Goal: Task Accomplishment & Management: Complete application form

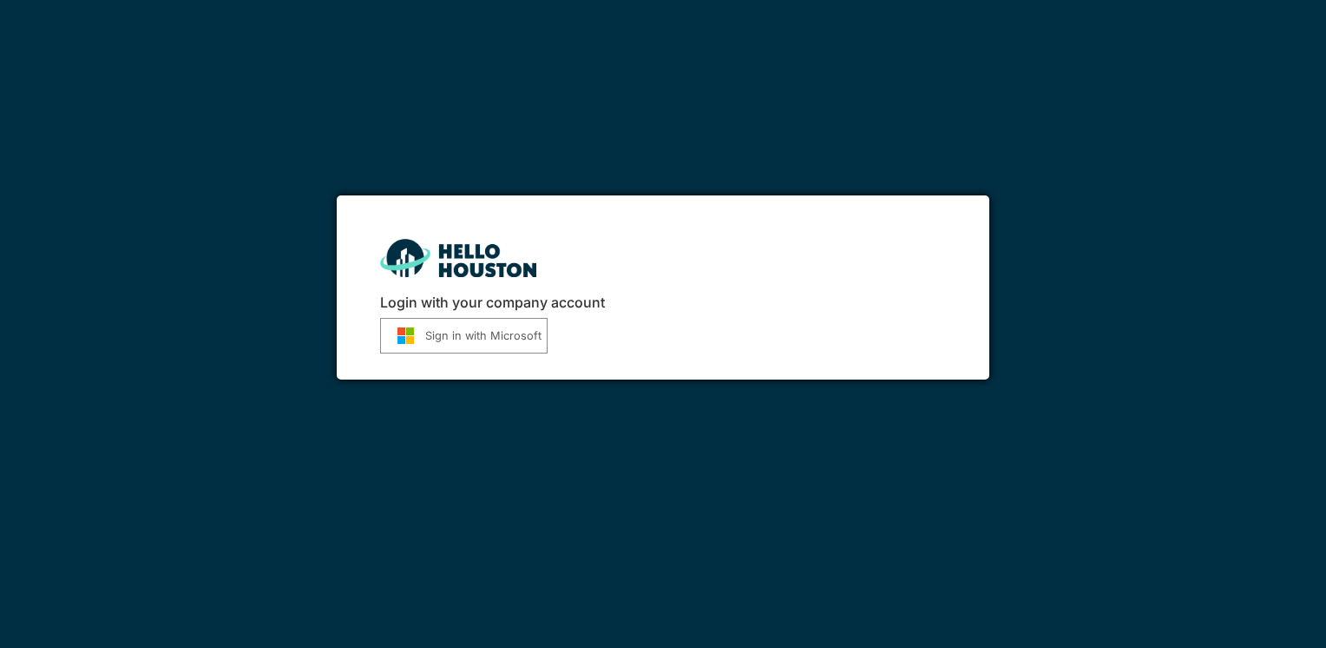
click at [429, 333] on button "Sign in with Microsoft" at bounding box center [464, 336] width 168 height 36
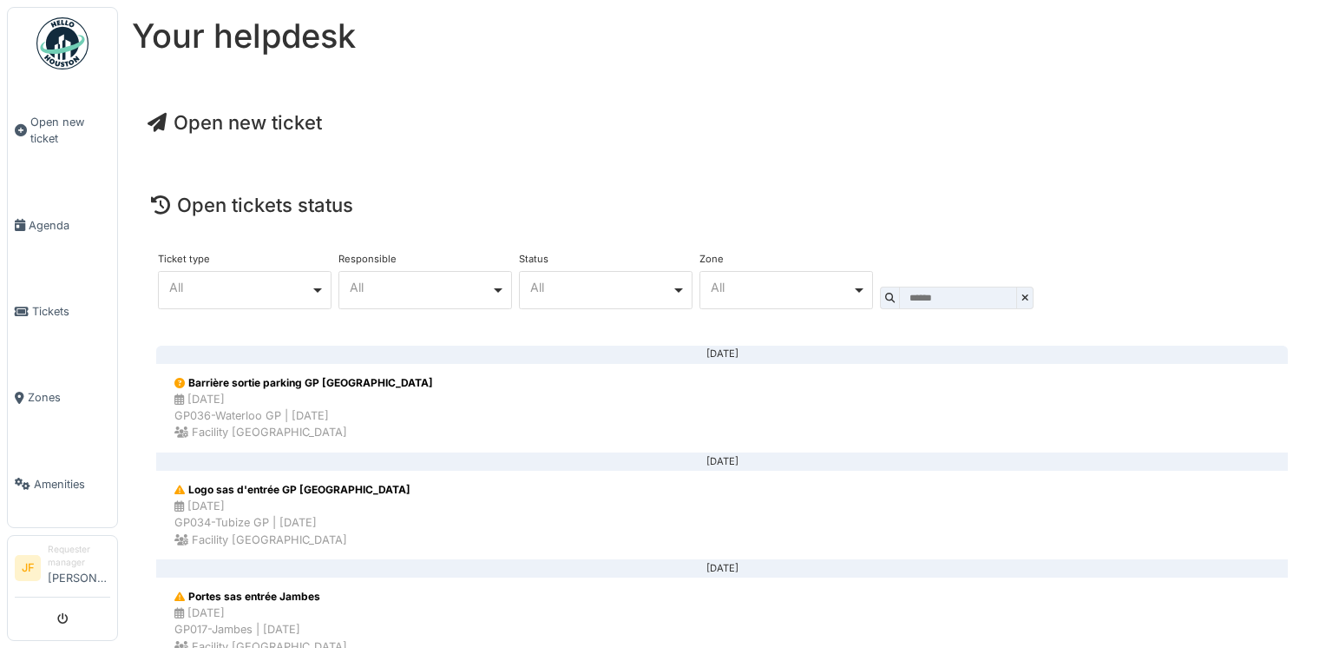
click at [273, 118] on span "Open new ticket" at bounding box center [235, 122] width 174 height 23
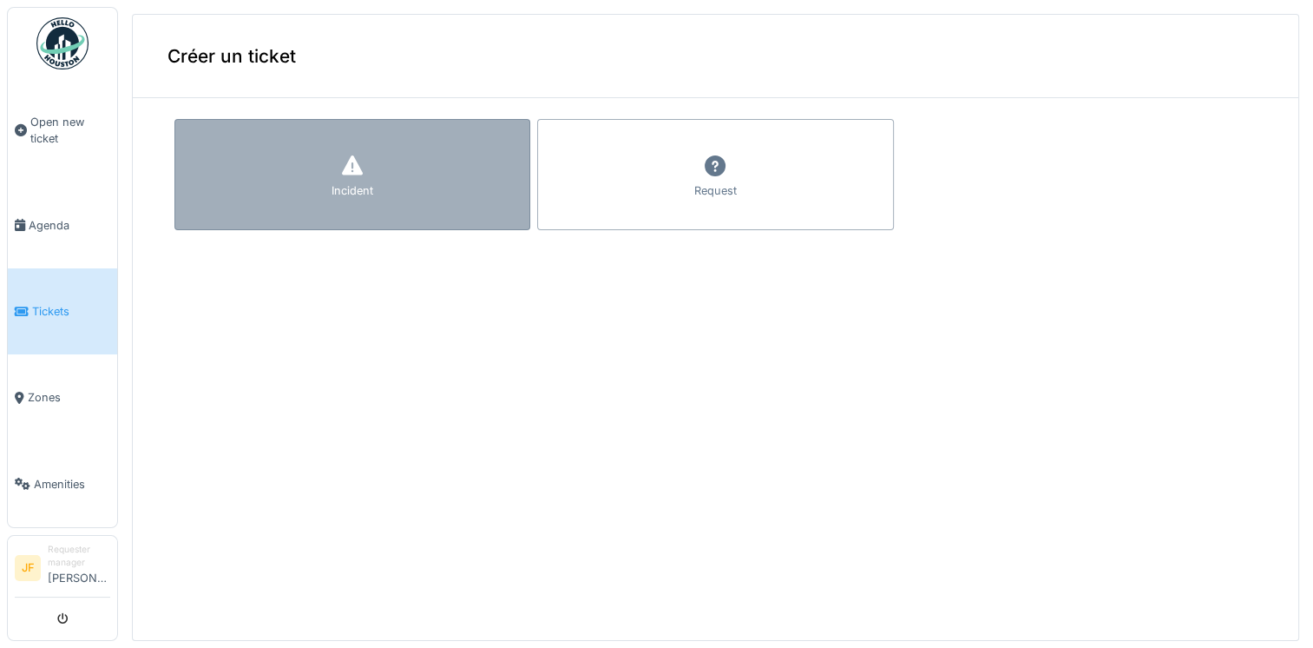
click at [344, 194] on div "Incident" at bounding box center [353, 190] width 42 height 16
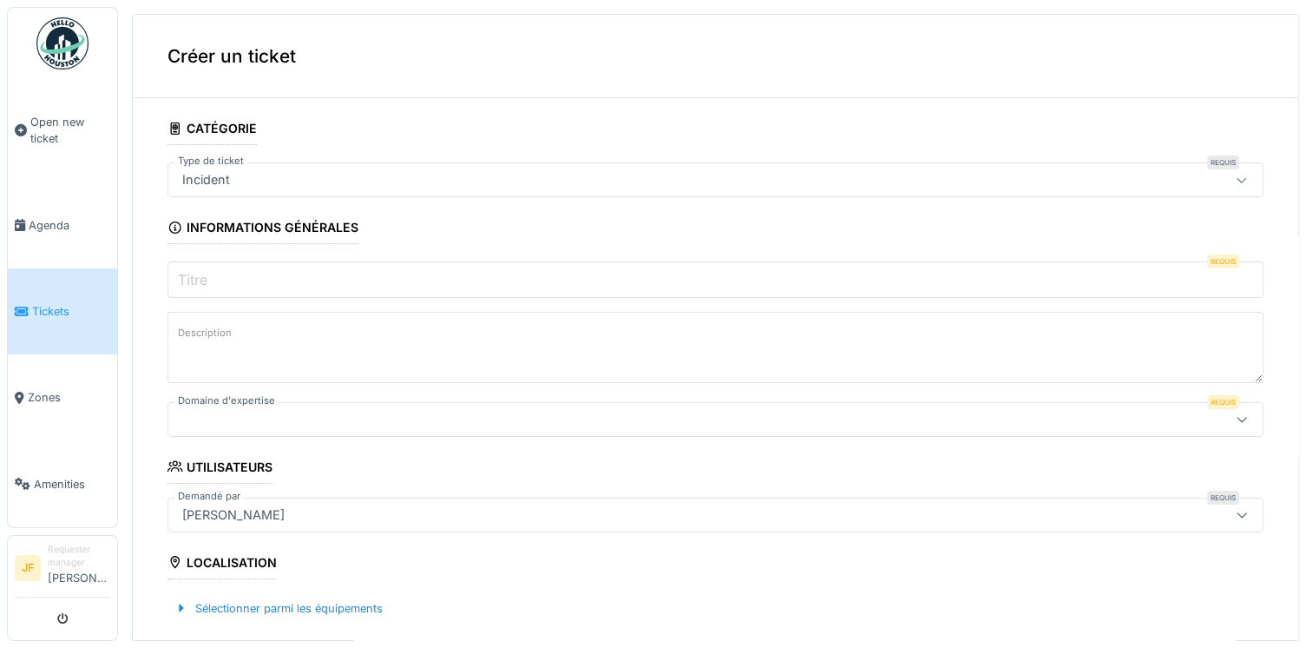
click at [1235, 177] on icon at bounding box center [1242, 179] width 14 height 11
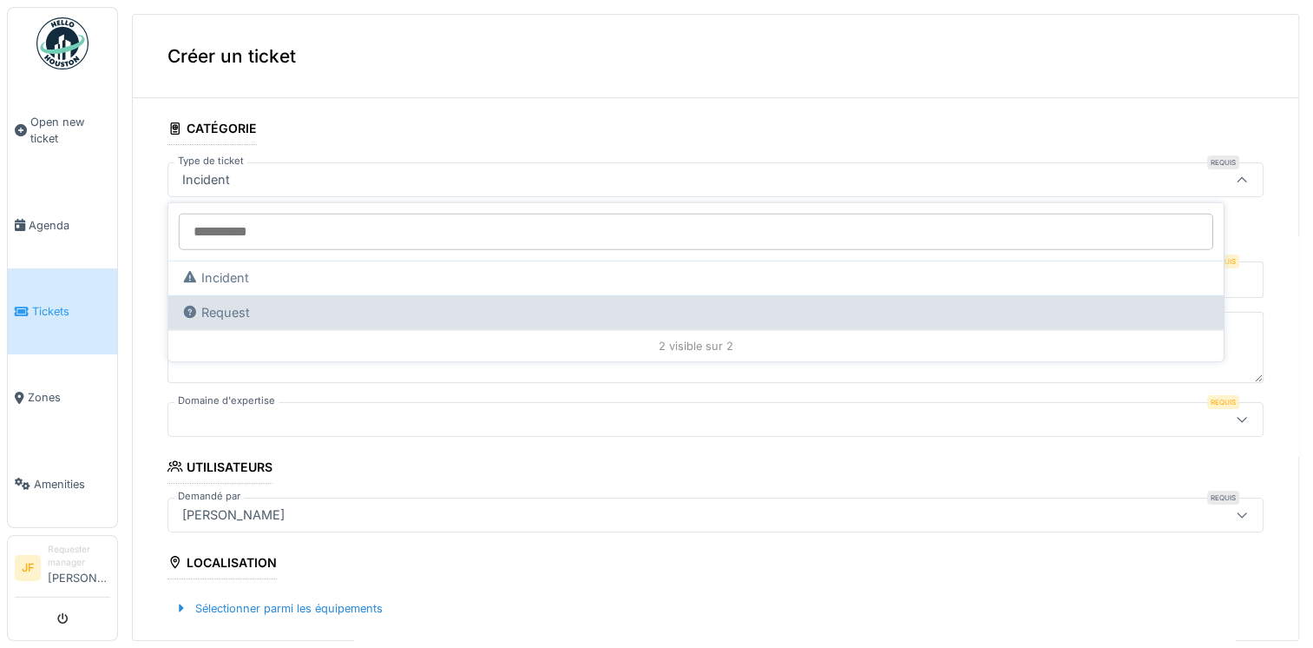
click at [255, 311] on div "Request" at bounding box center [696, 312] width 1028 height 19
type input "**"
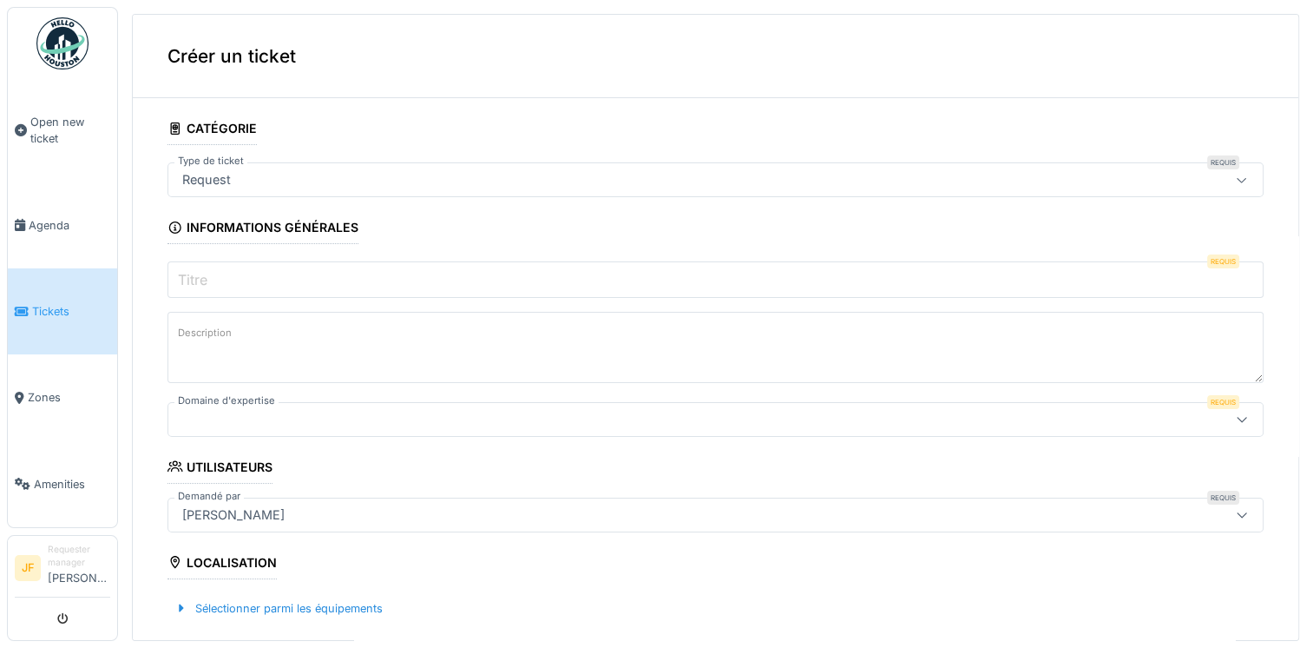
click at [262, 281] on input "Titre" at bounding box center [716, 279] width 1096 height 36
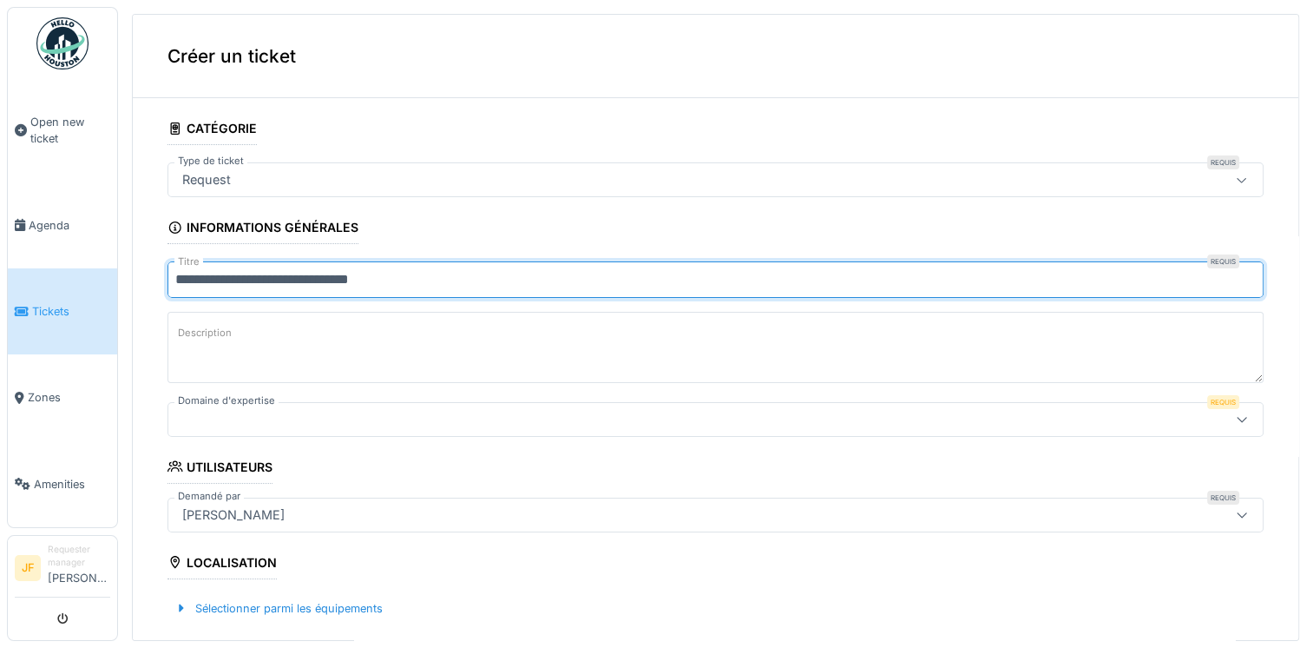
type input "**********"
click at [201, 326] on label "Description" at bounding box center [204, 333] width 61 height 22
click at [201, 326] on textarea "Description" at bounding box center [716, 347] width 1096 height 71
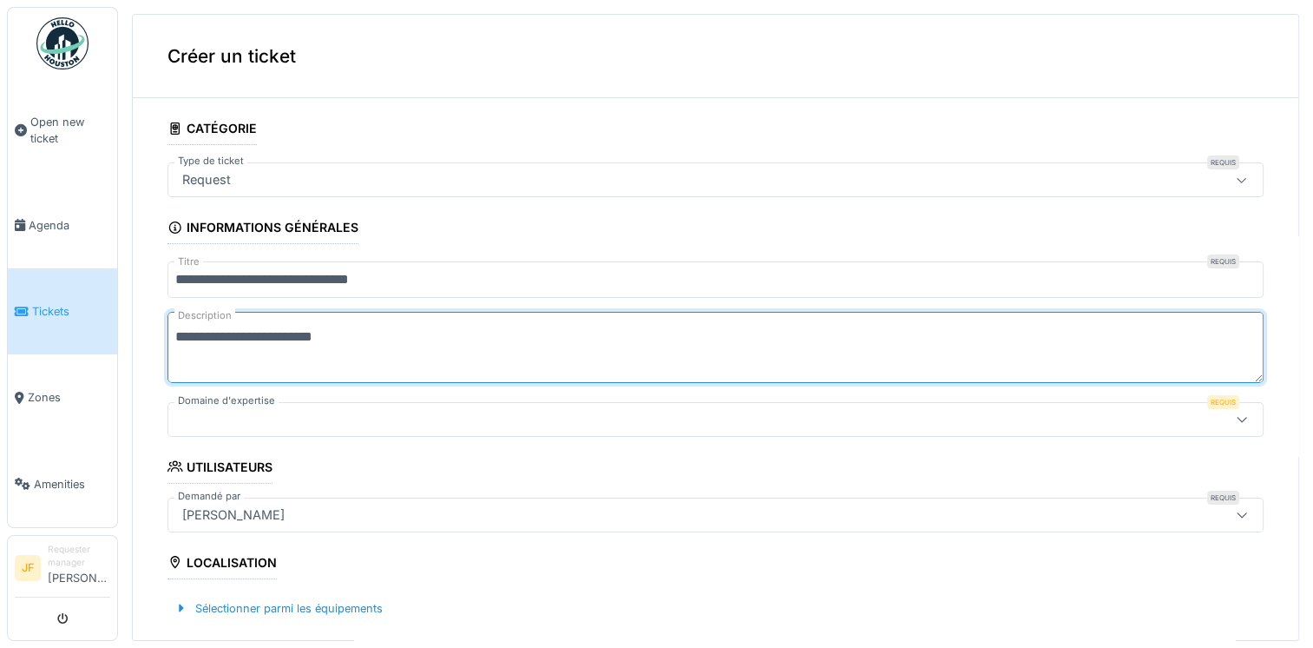
type textarea "**********"
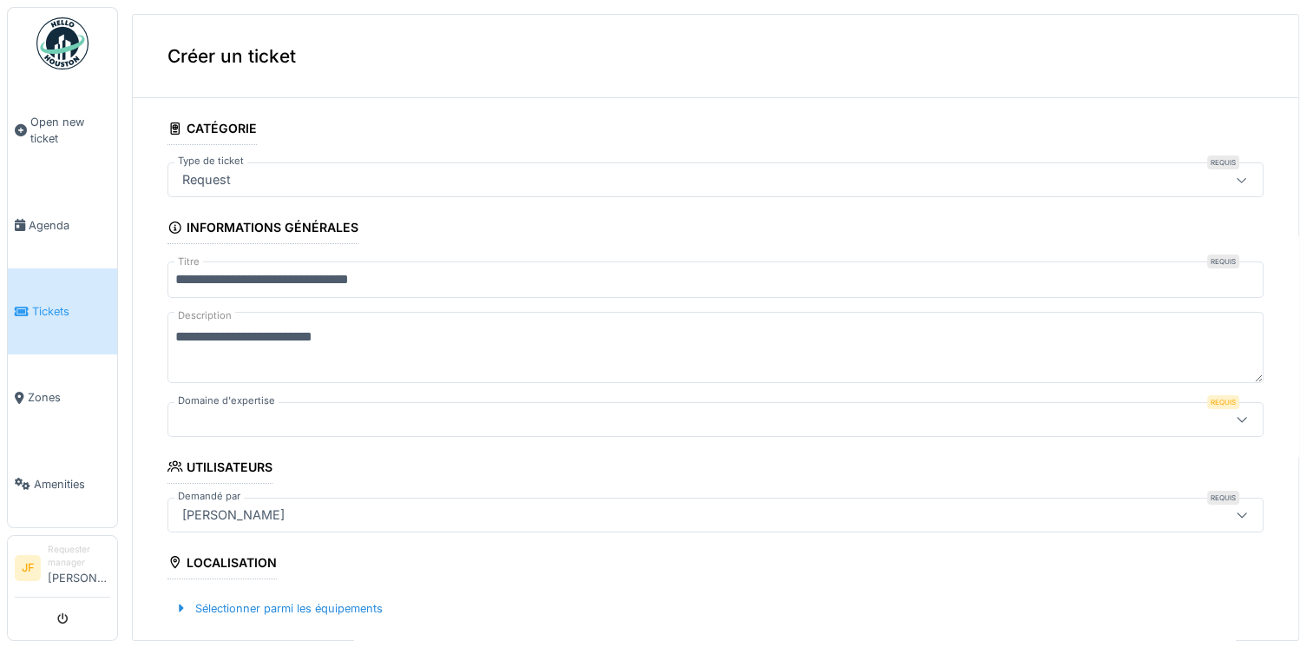
click at [1221, 429] on div at bounding box center [1242, 419] width 42 height 33
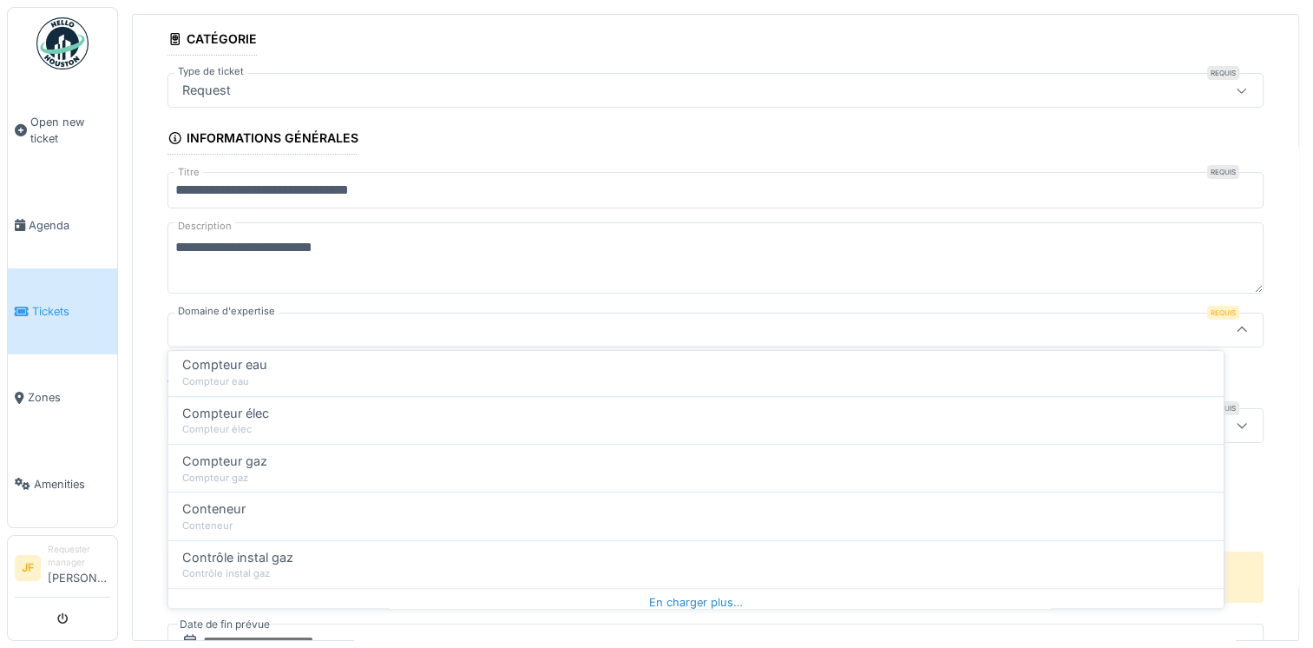
scroll to position [851, 0]
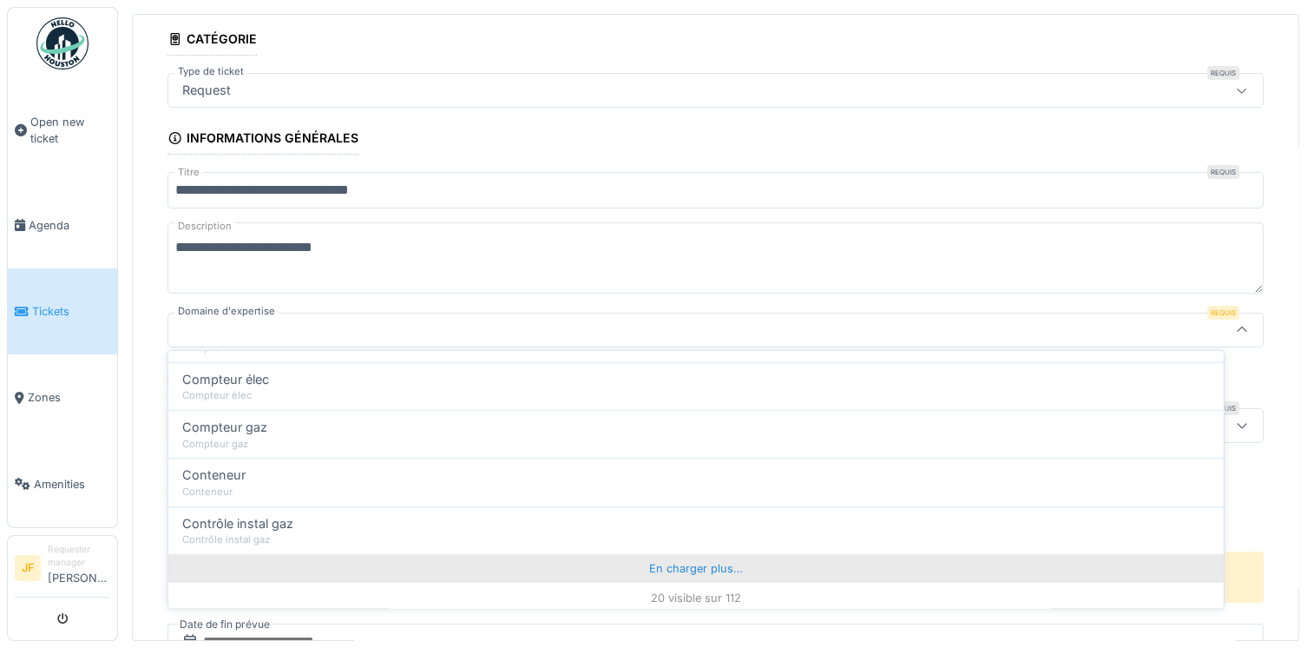
click at [697, 563] on div "En charger plus…" at bounding box center [696, 568] width 1056 height 28
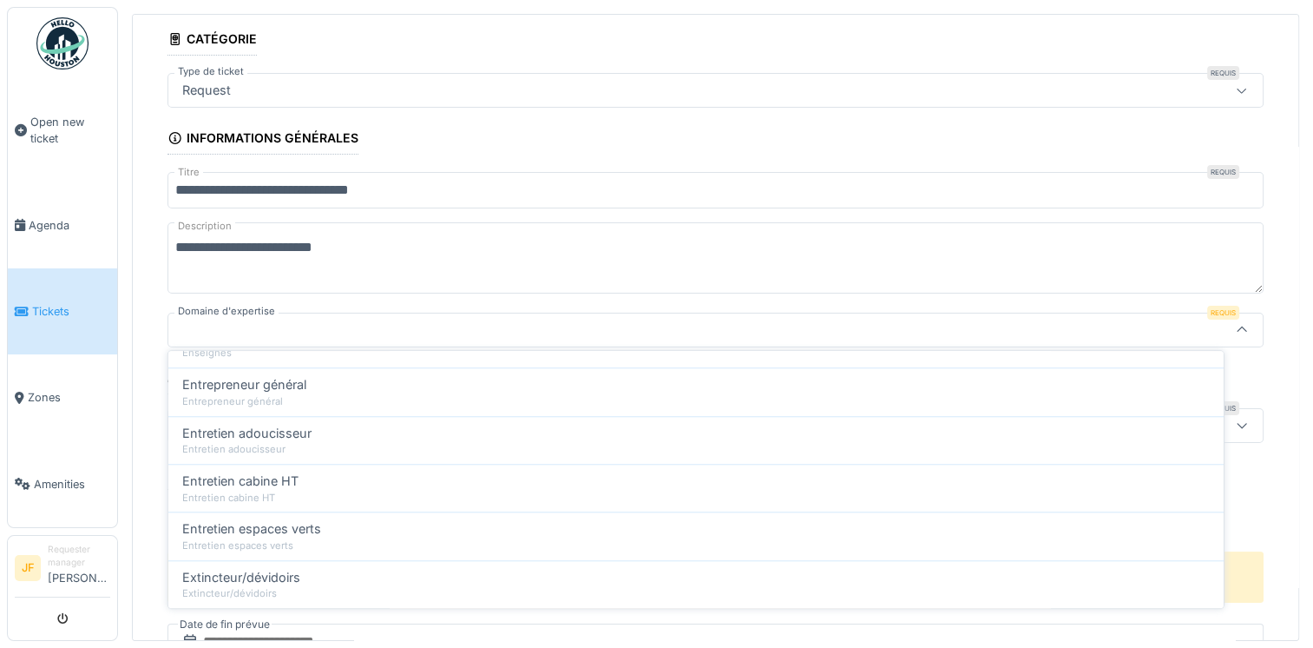
scroll to position [1809, 0]
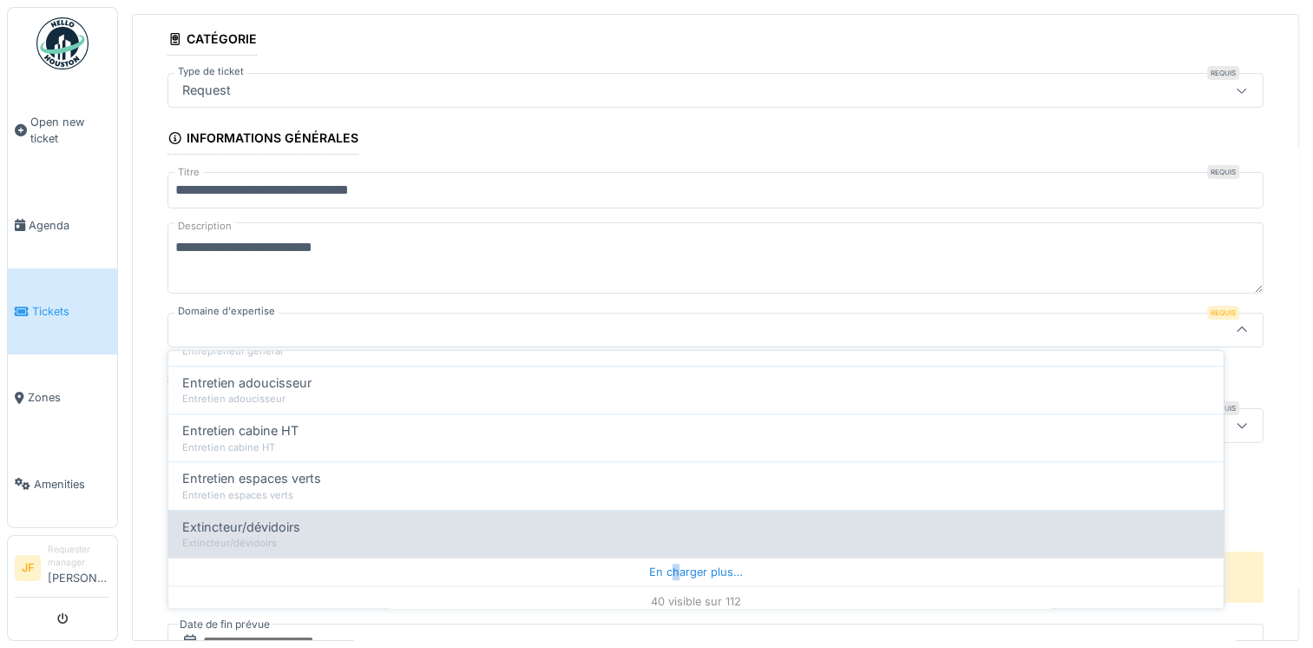
click at [670, 567] on div "En charger plus…" at bounding box center [696, 571] width 1056 height 28
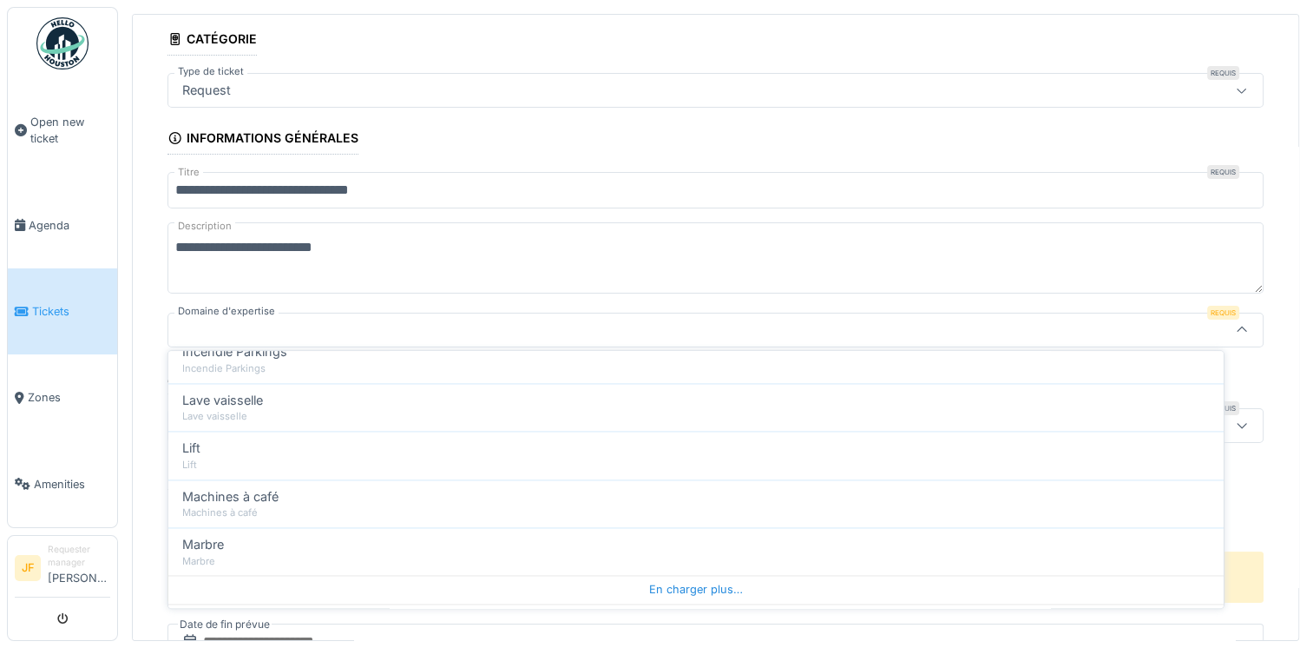
scroll to position [2767, 0]
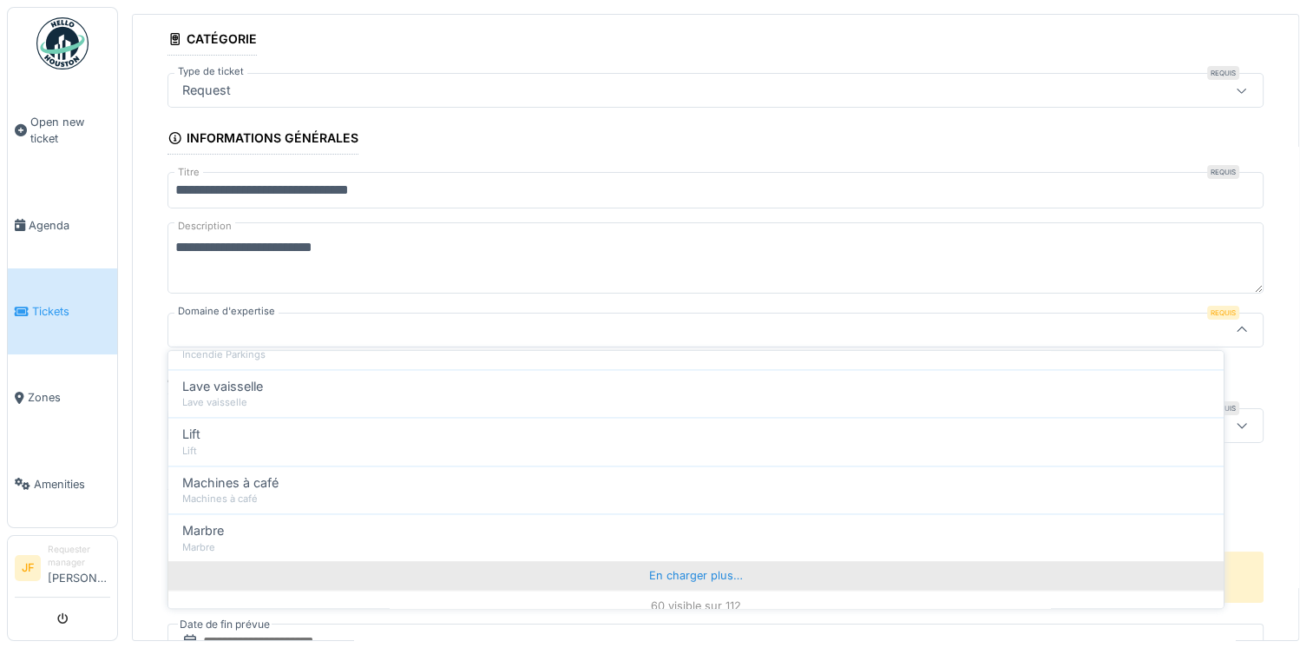
click at [701, 562] on div "En charger plus…" at bounding box center [696, 576] width 1056 height 28
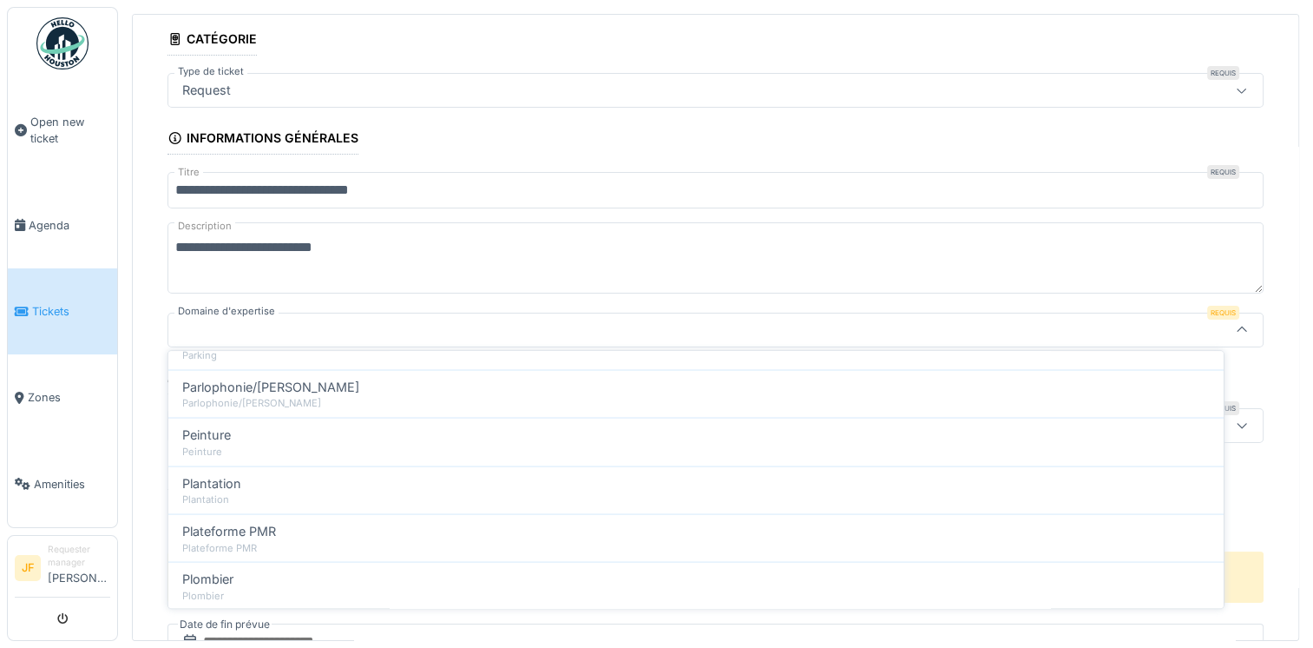
scroll to position [3451, 0]
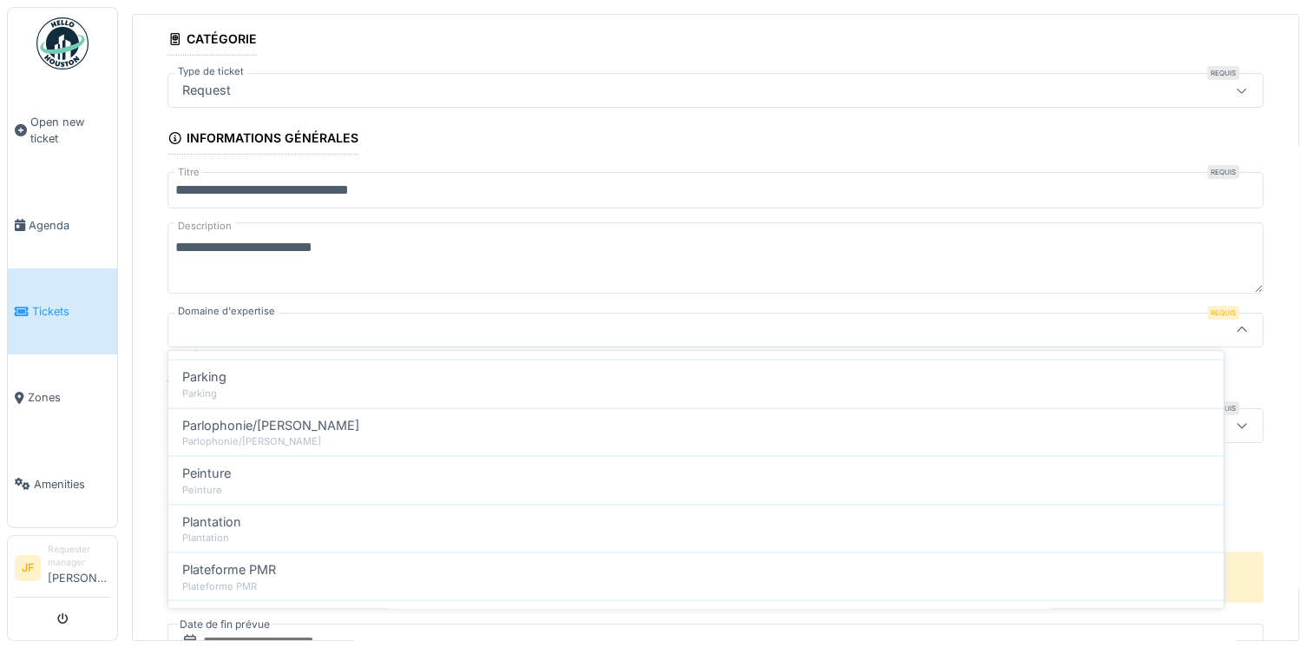
click at [212, 608] on span "Plombier" at bounding box center [207, 617] width 51 height 19
type input "***"
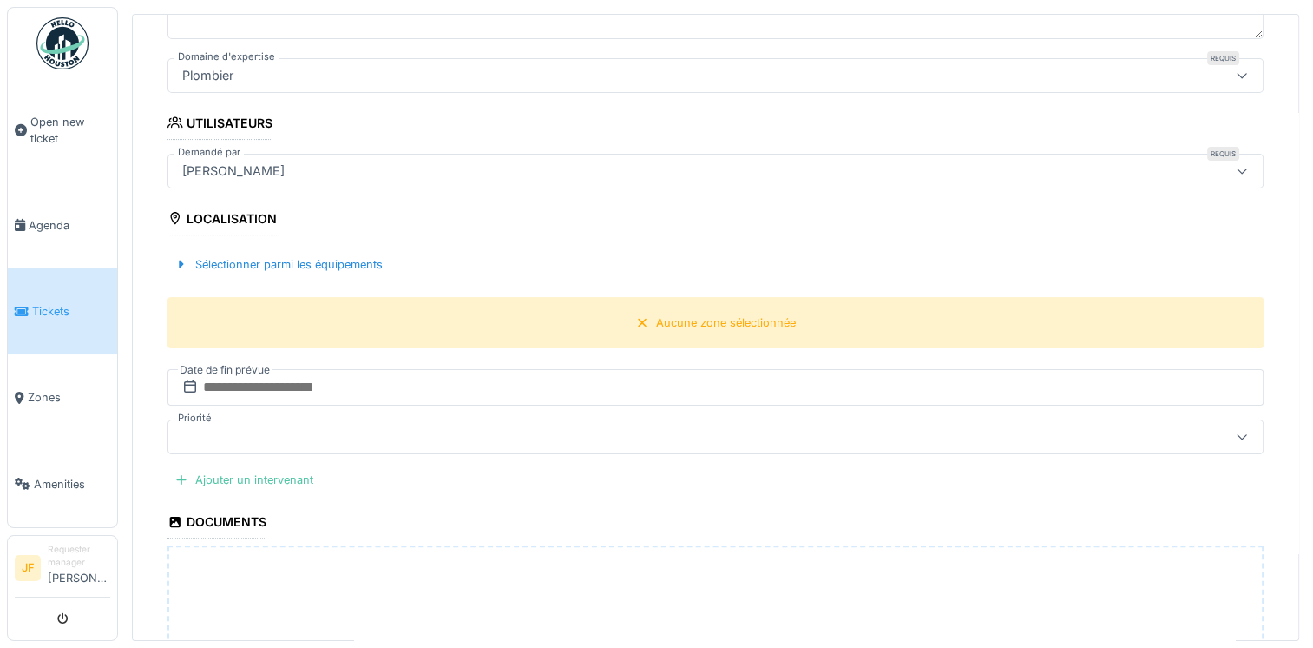
scroll to position [375, 0]
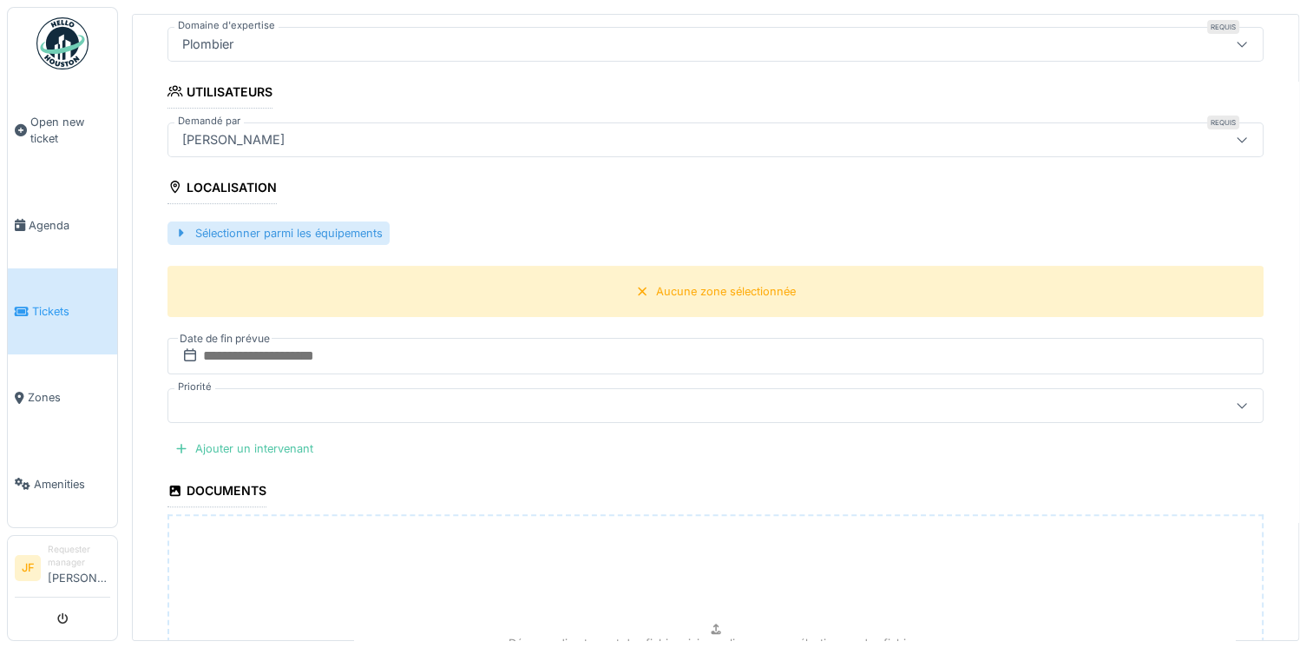
click at [309, 232] on div "Sélectionner parmi les équipements" at bounding box center [279, 232] width 222 height 23
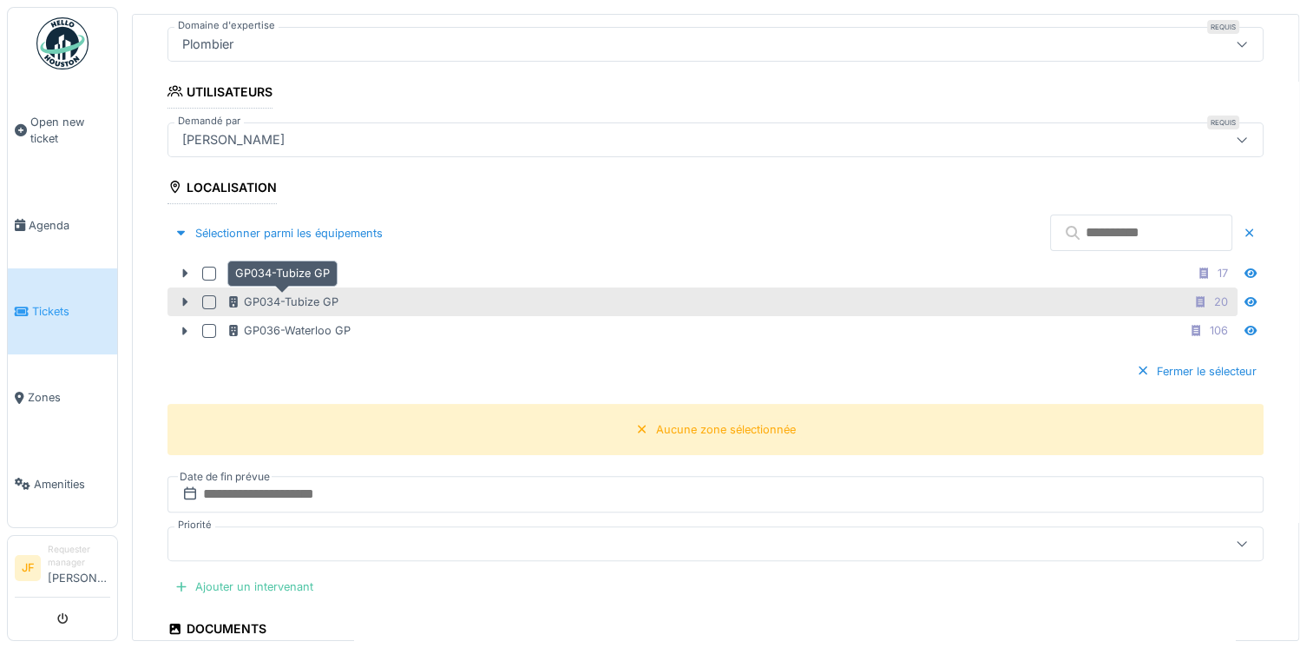
click at [261, 298] on div "GP034-Tubize GP" at bounding box center [283, 301] width 112 height 16
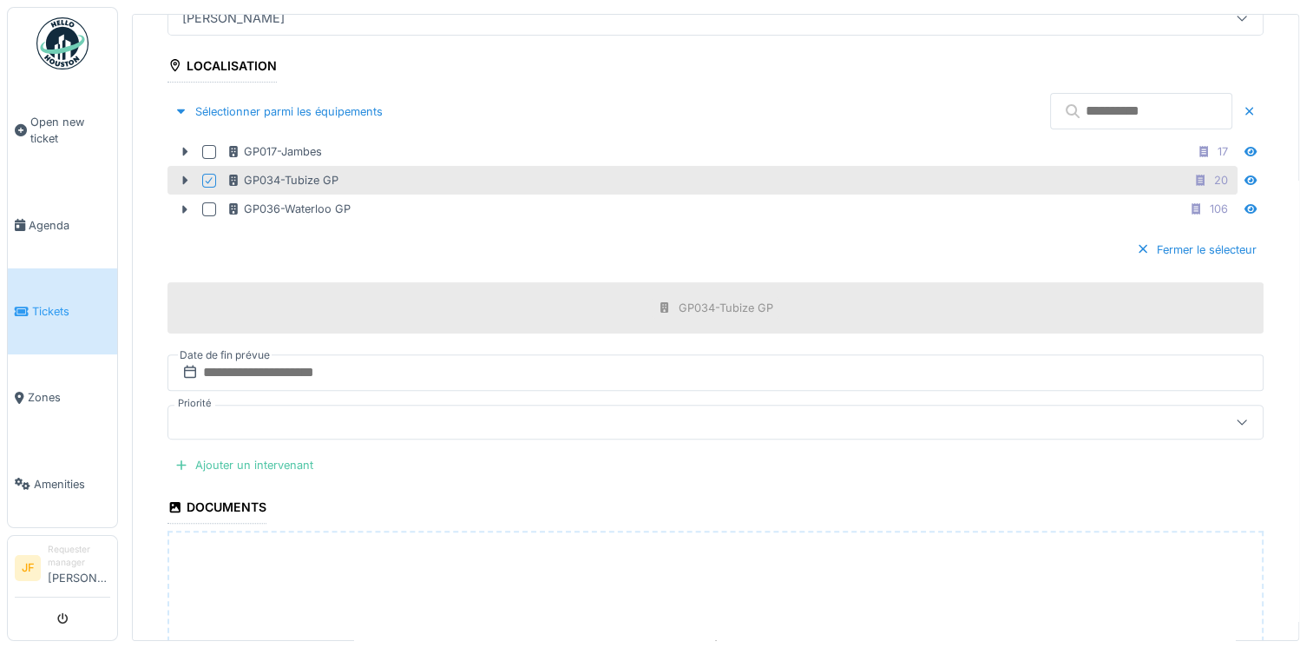
scroll to position [755, 0]
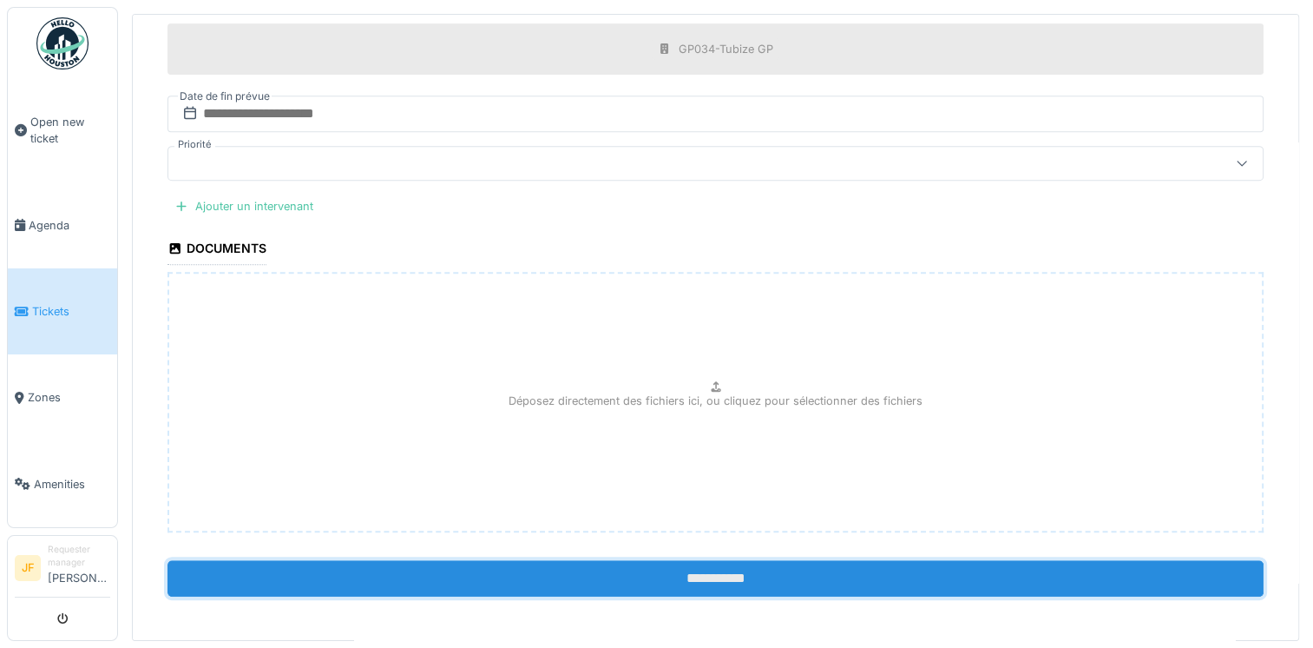
click at [717, 578] on input "**********" at bounding box center [716, 578] width 1096 height 36
